Goal: Transaction & Acquisition: Purchase product/service

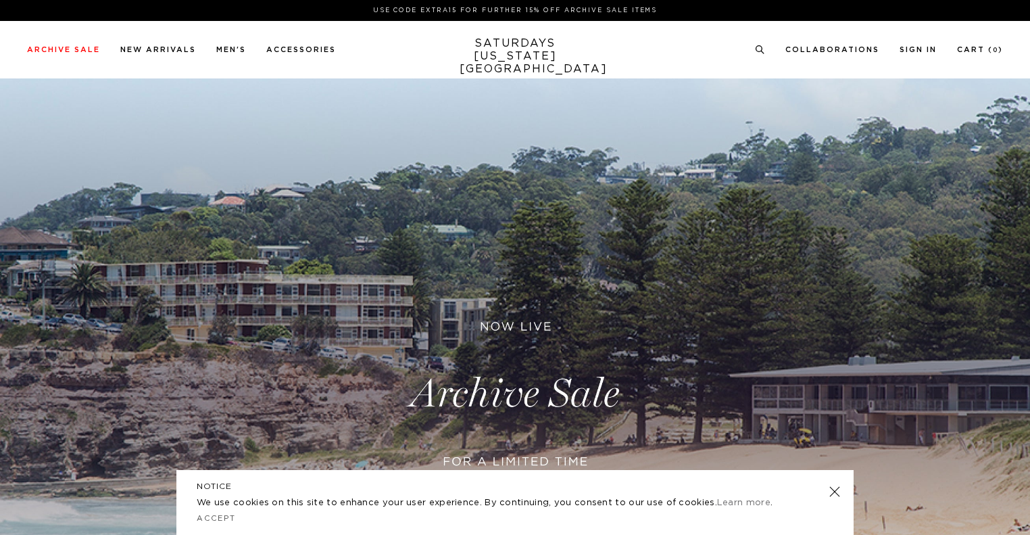
click at [509, 456] on link at bounding box center [515, 393] width 1030 height 631
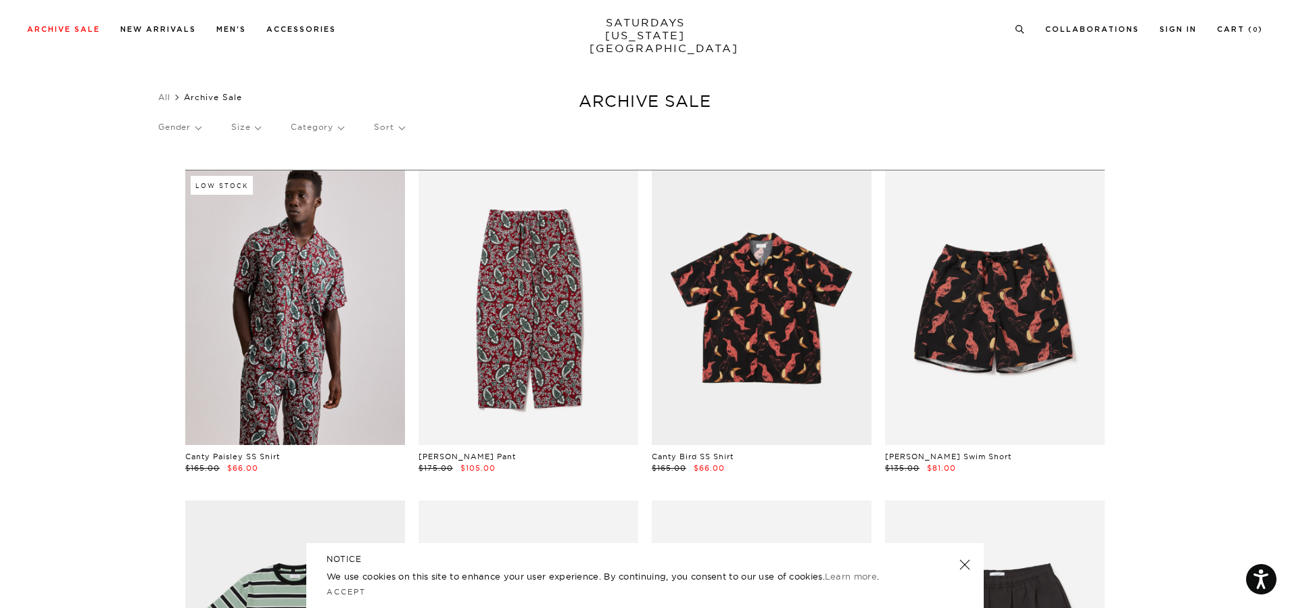
scroll to position [270, 0]
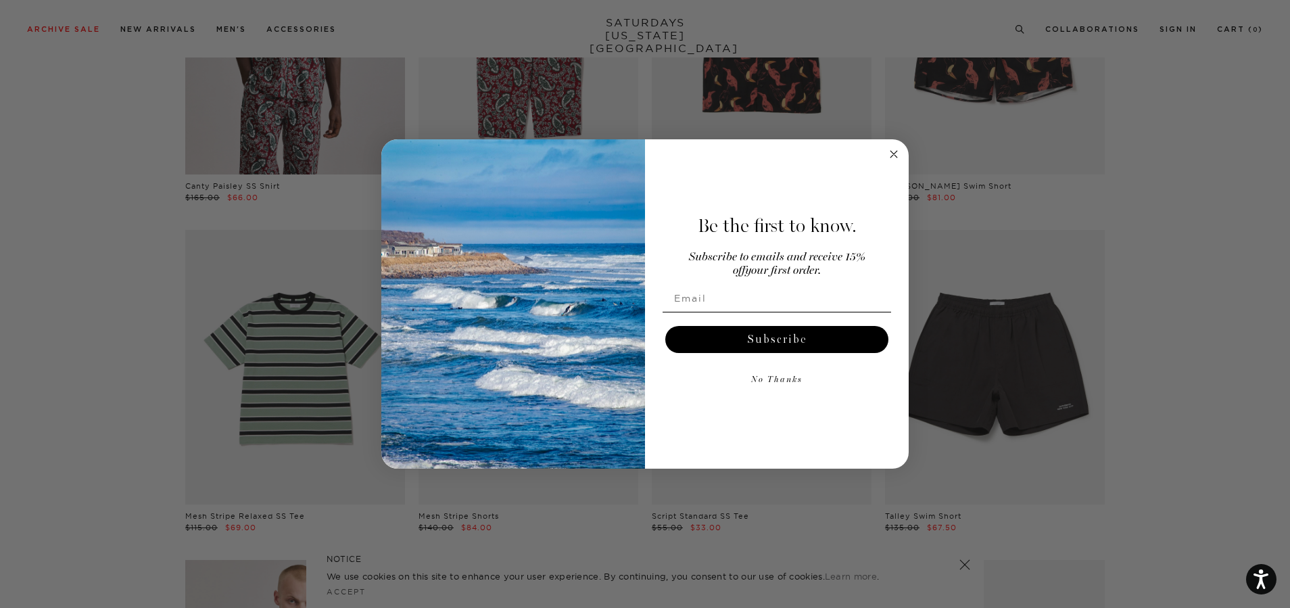
click at [895, 159] on circle "Close dialog" at bounding box center [894, 154] width 16 height 16
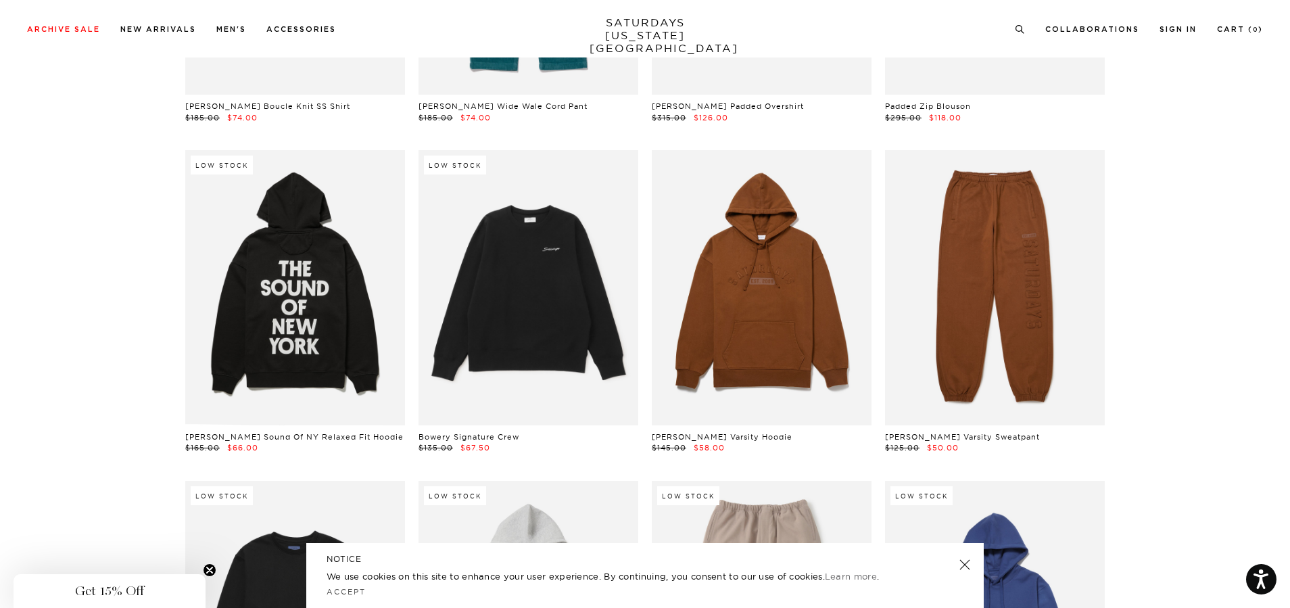
scroll to position [20891, 0]
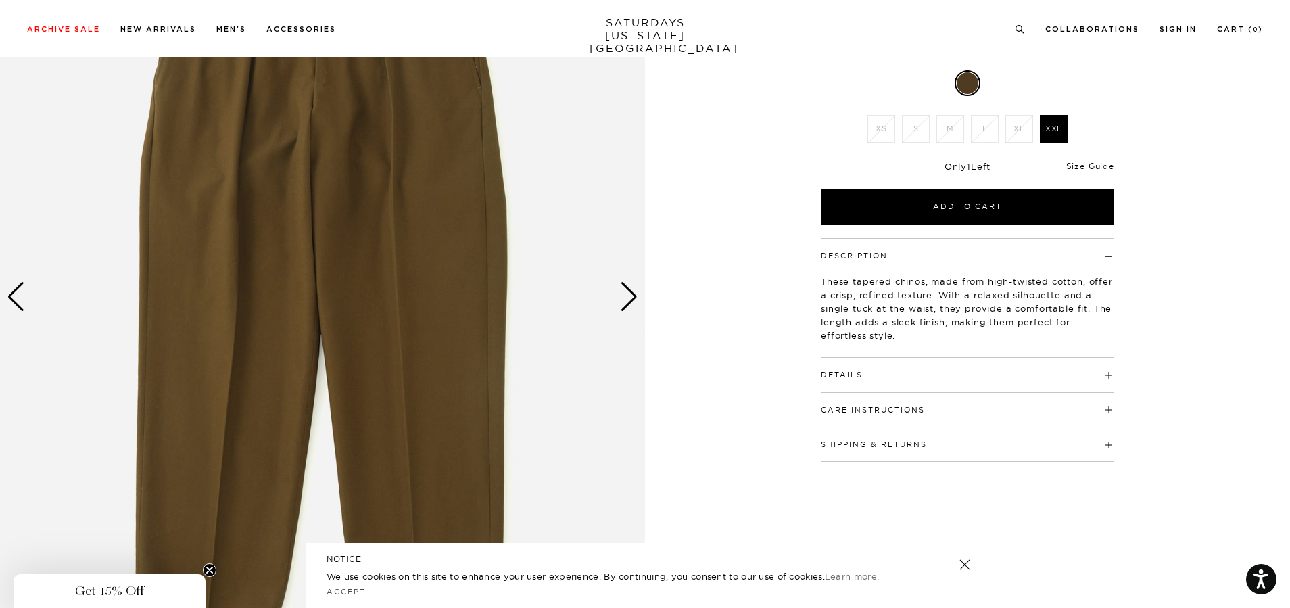
scroll to position [338, 0]
